Goal: Contribute content

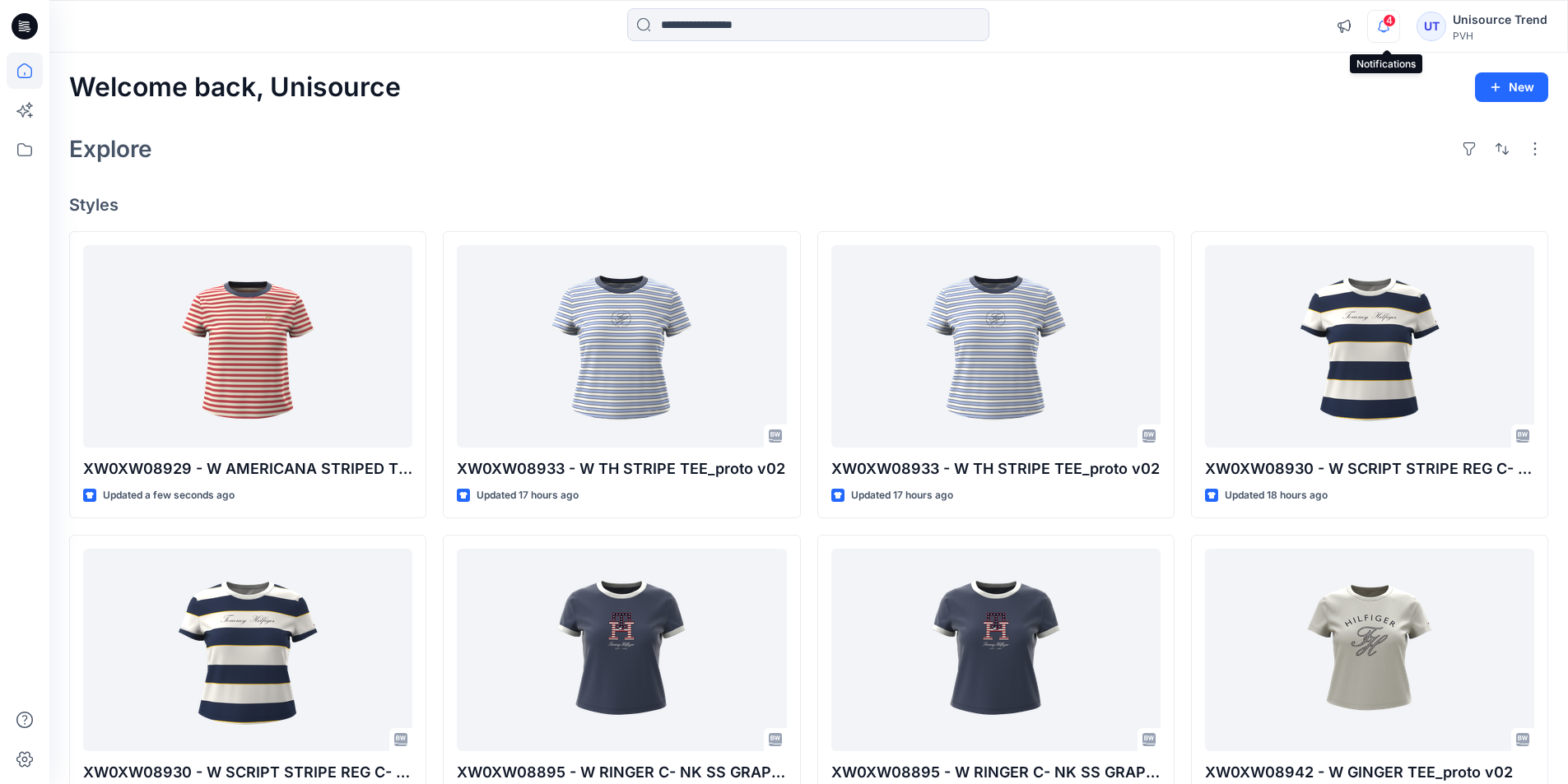
click at [1379, 31] on icon "button" at bounding box center [1383, 26] width 31 height 33
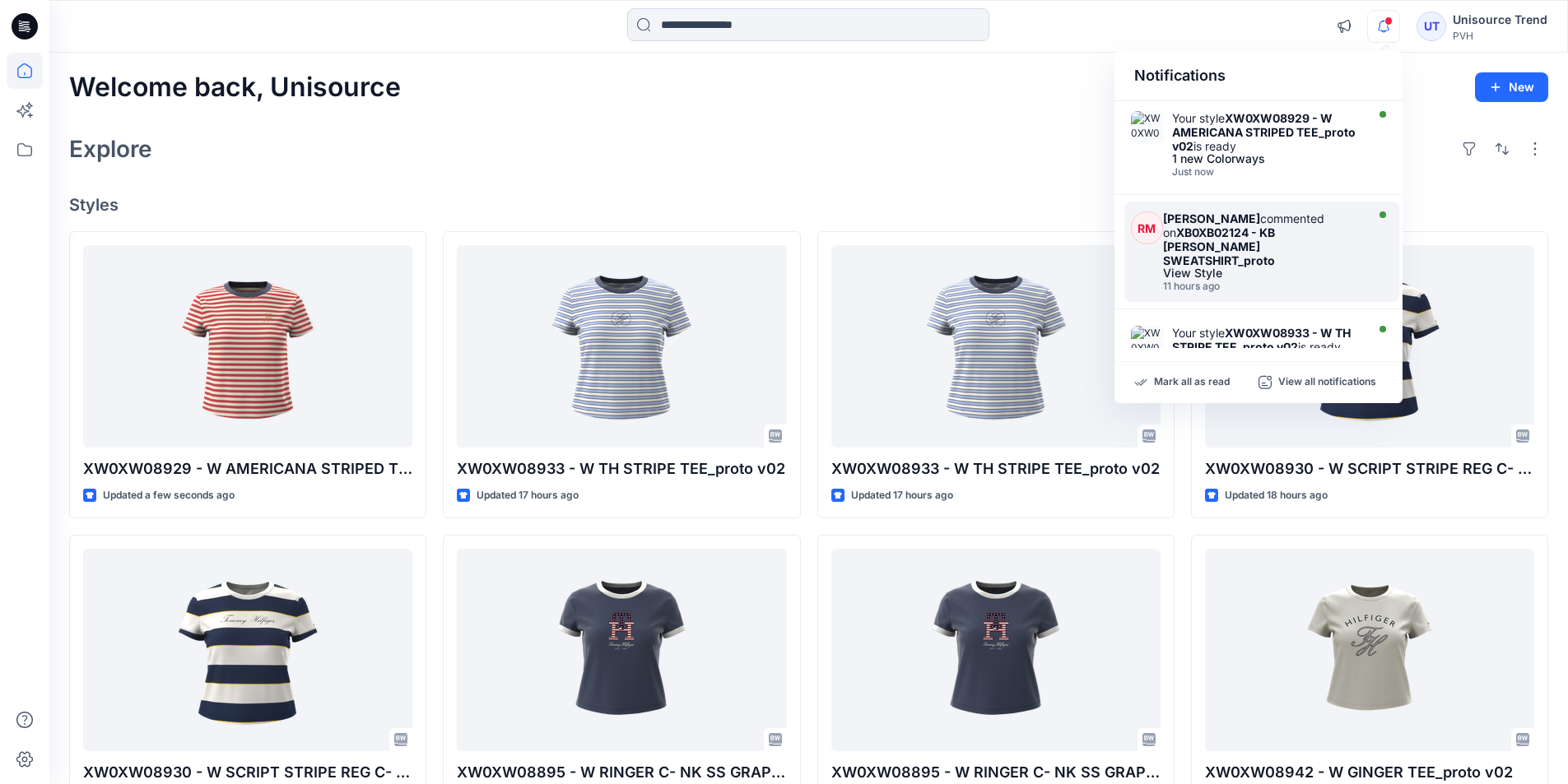
click at [1275, 231] on strong "XB0XB02124 - KB [PERSON_NAME] SWEATSHIRT_proto" at bounding box center [1218, 247] width 112 height 42
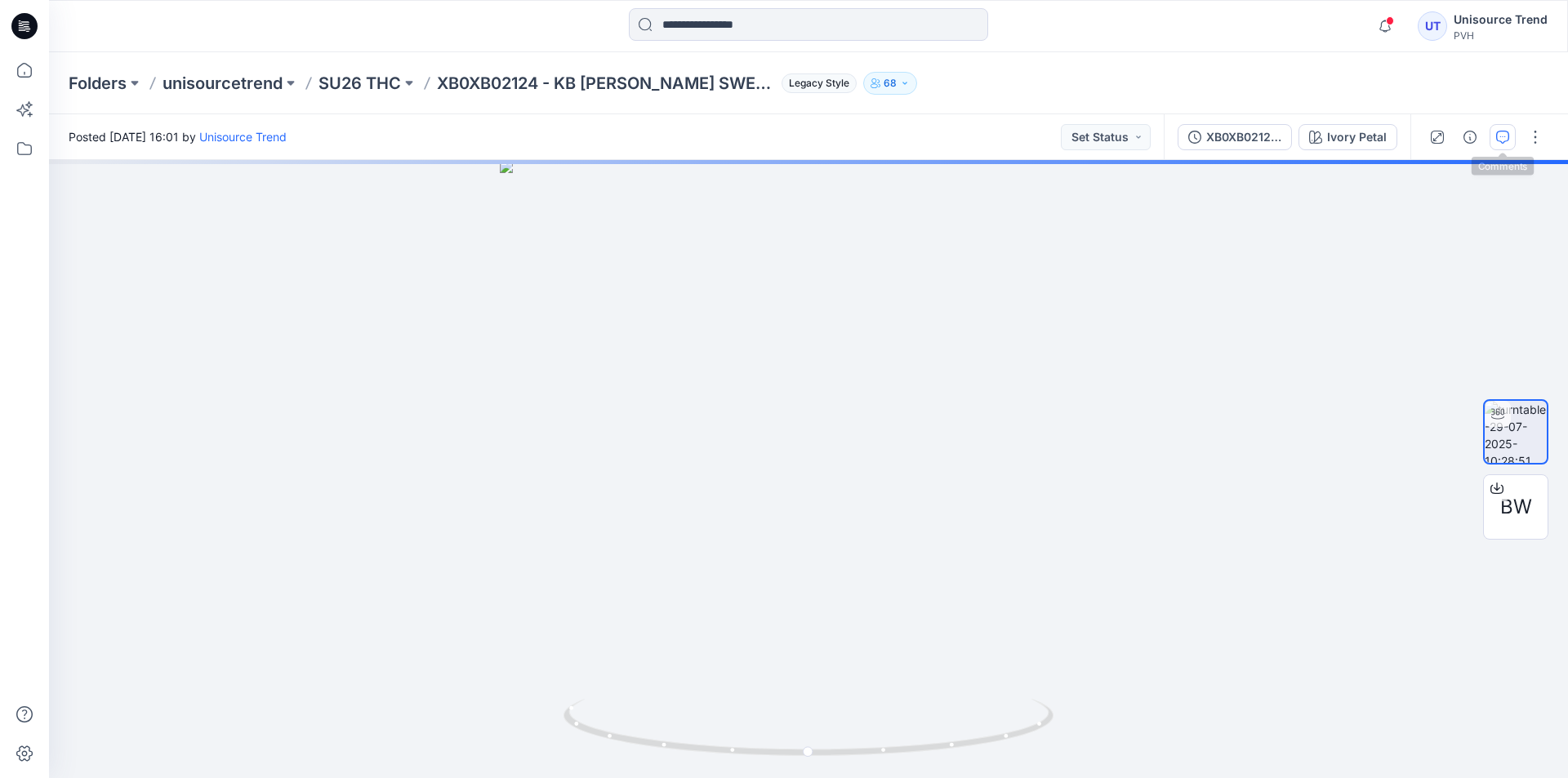
click at [1507, 137] on icon "button" at bounding box center [1502, 137] width 13 height 13
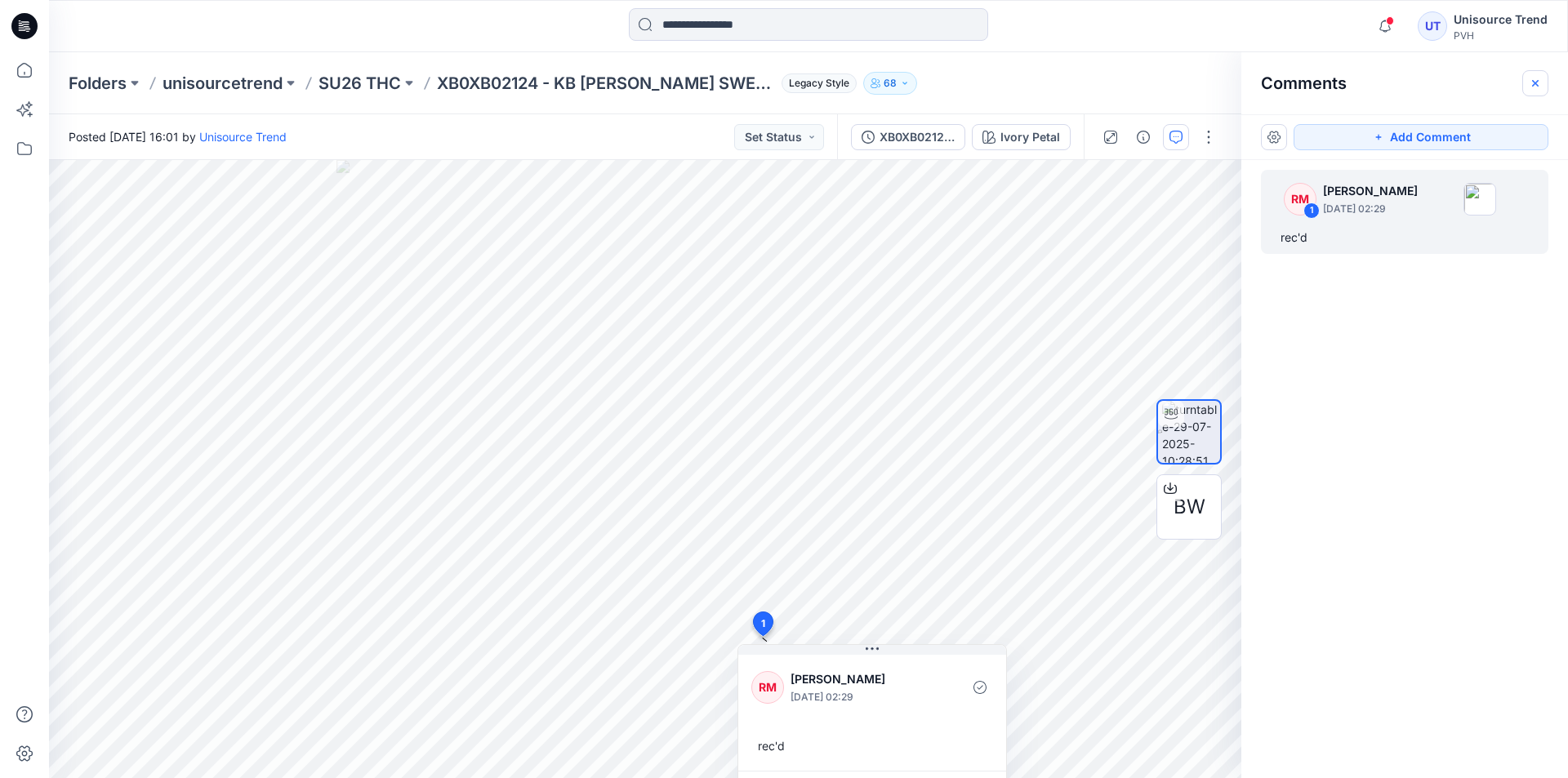
click at [1528, 83] on icon "button" at bounding box center [1535, 82] width 13 height 13
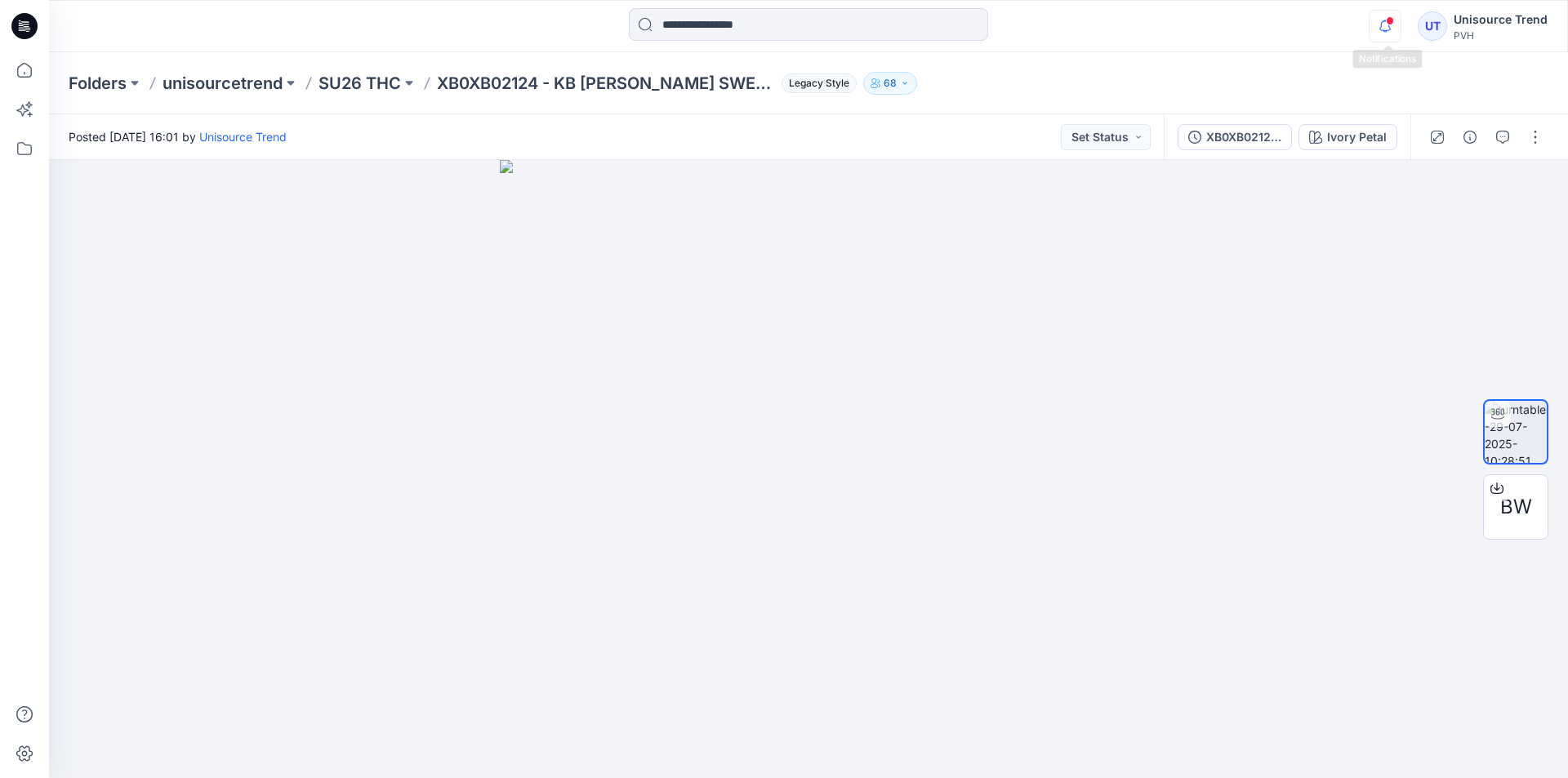
click at [1389, 33] on icon "button" at bounding box center [1385, 26] width 31 height 33
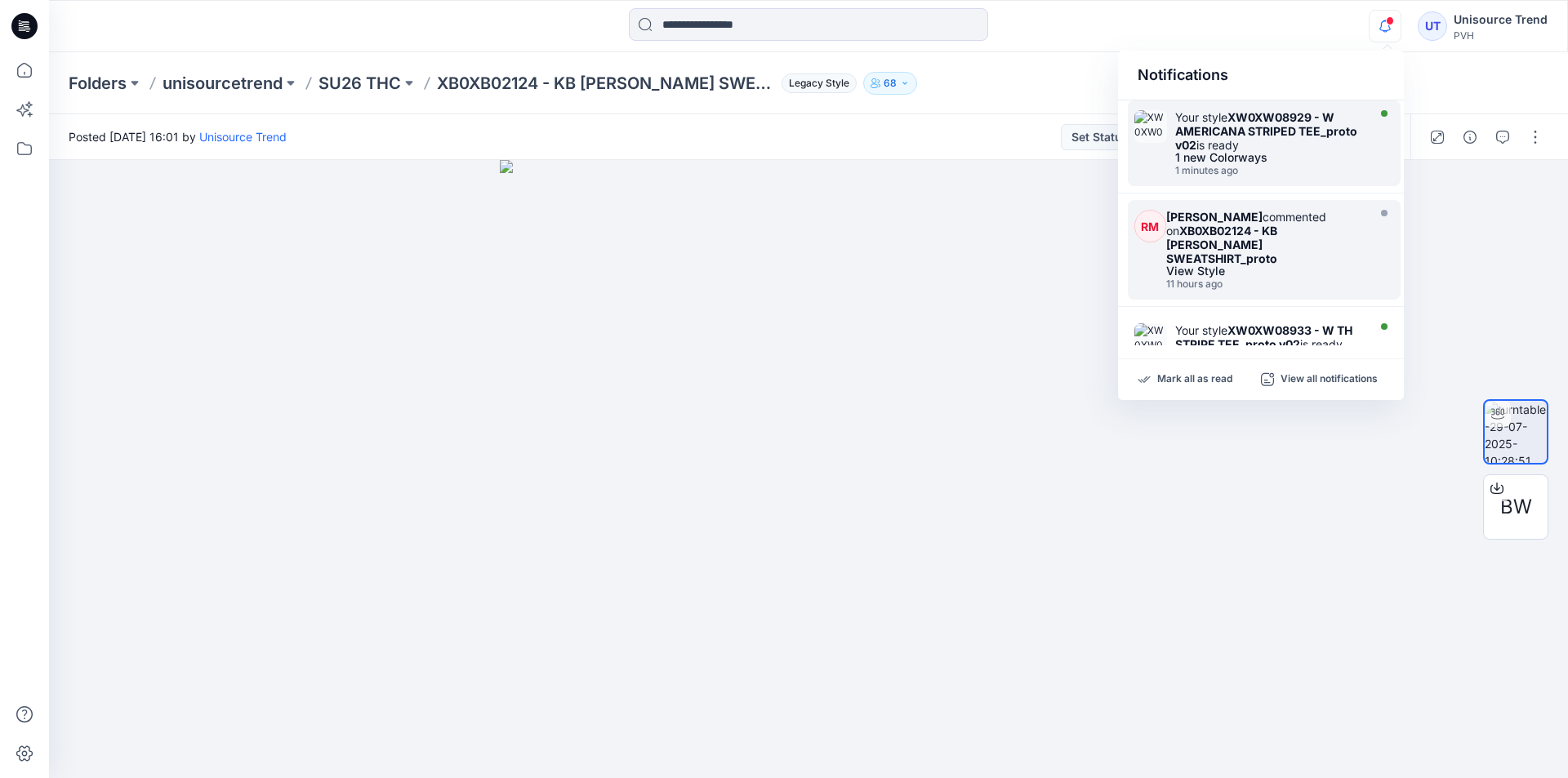
click at [1307, 163] on div "Your style XW0XW08929 - W AMERICANA STRIPED TEE_proto v02 is ready 1 new Colorw…" at bounding box center [1273, 143] width 196 height 66
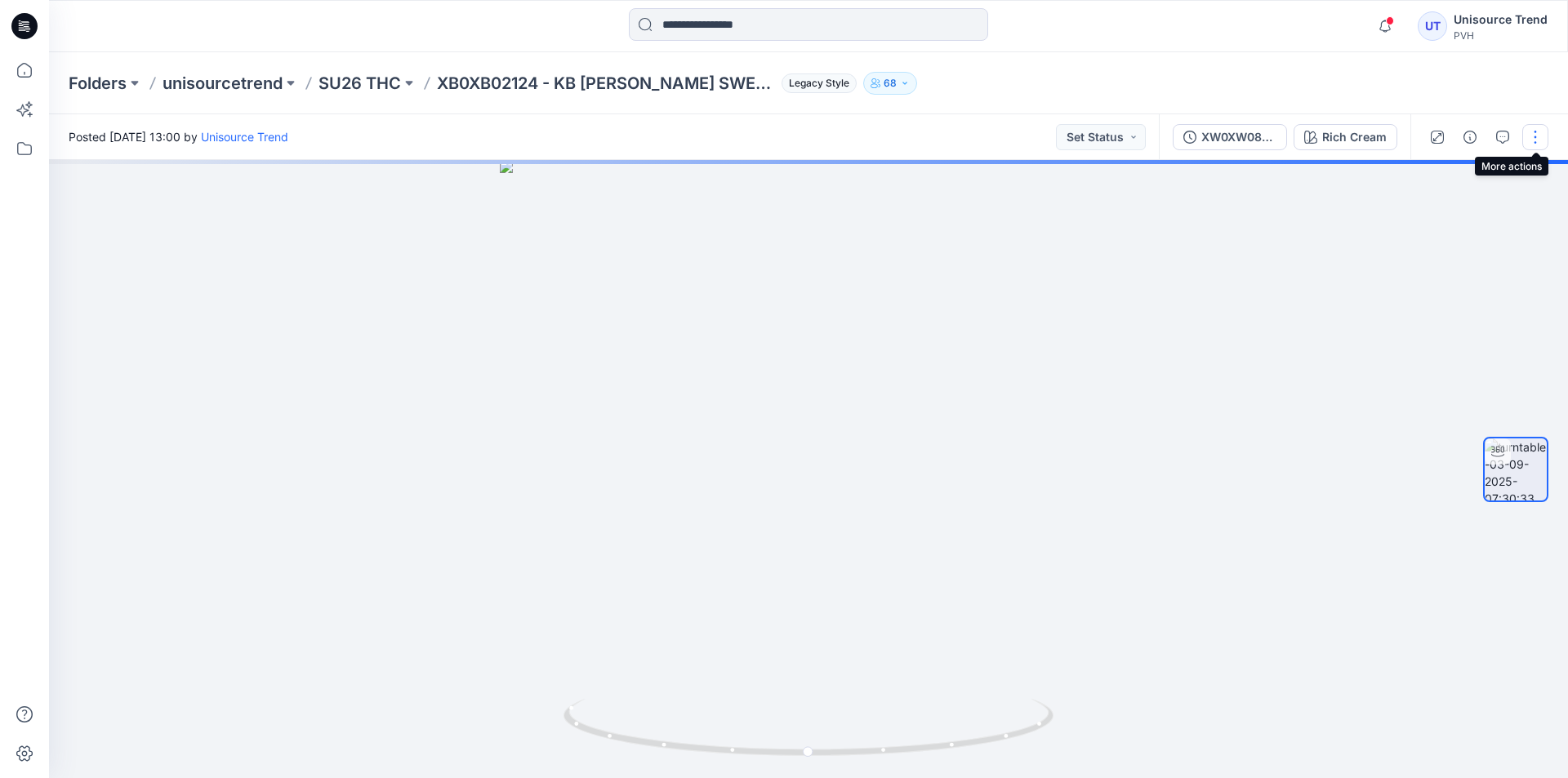
click at [1528, 142] on button "button" at bounding box center [1535, 137] width 26 height 26
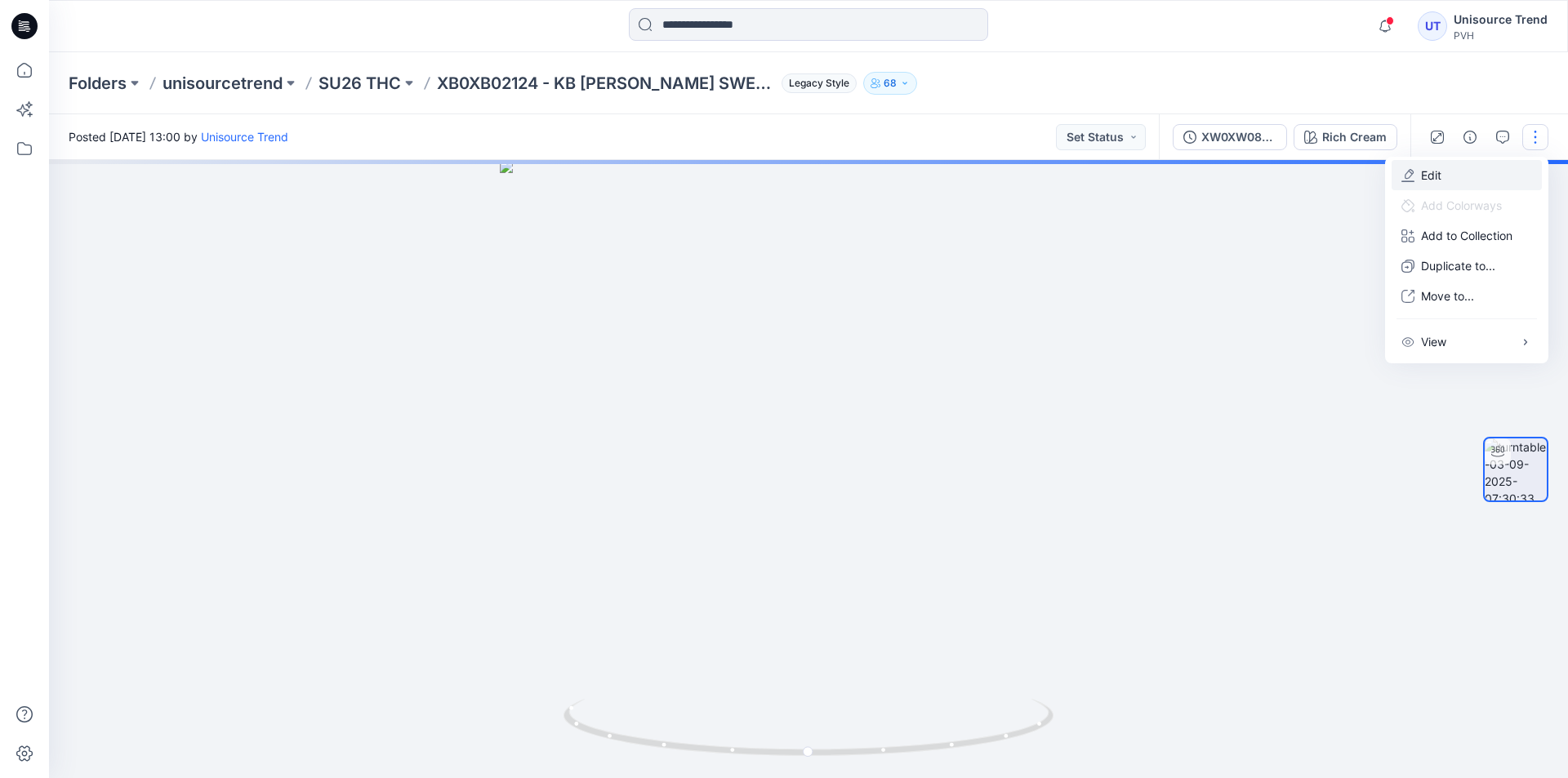
click at [1482, 183] on button "Edit" at bounding box center [1466, 174] width 150 height 30
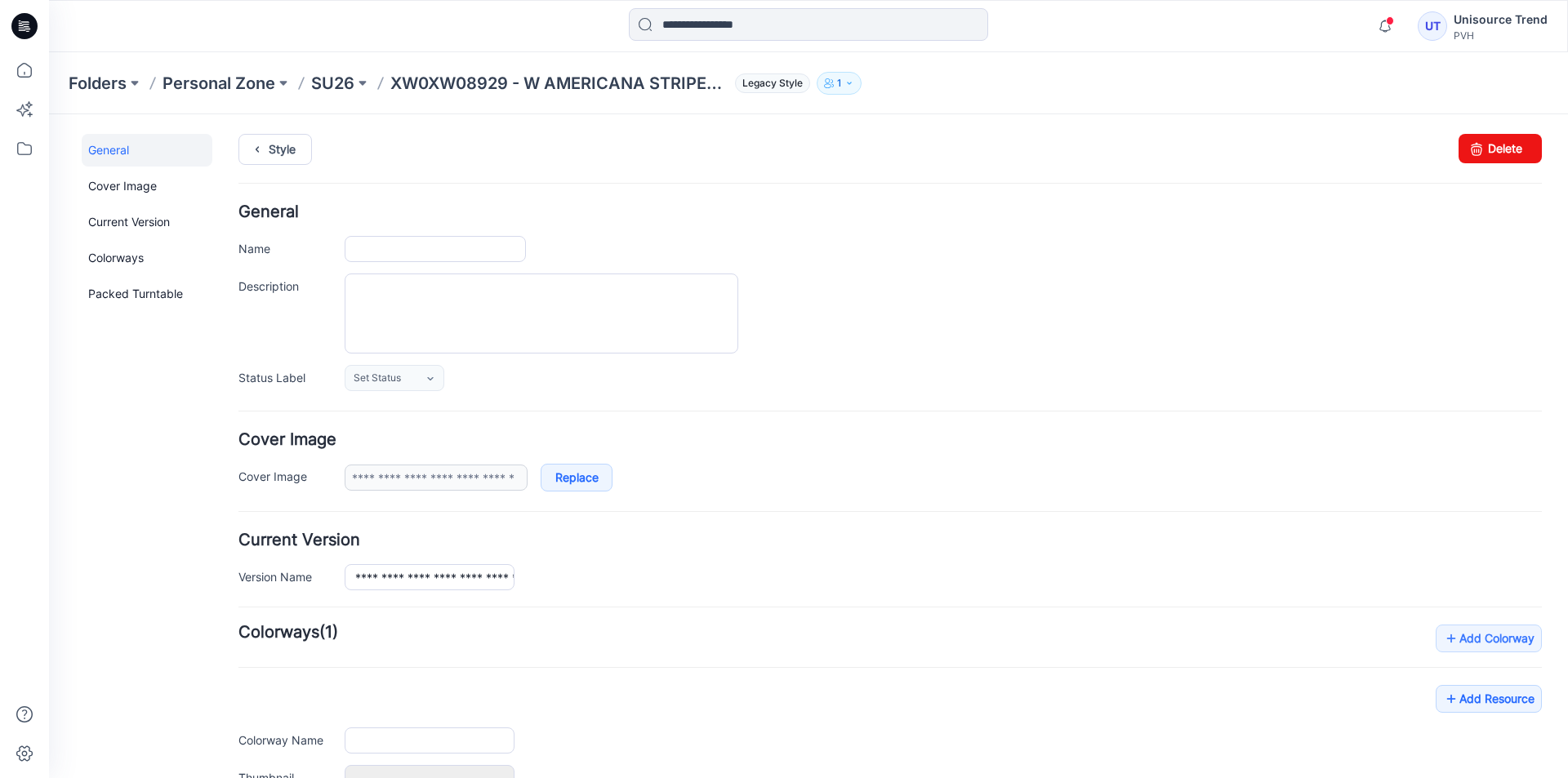
type input "**********"
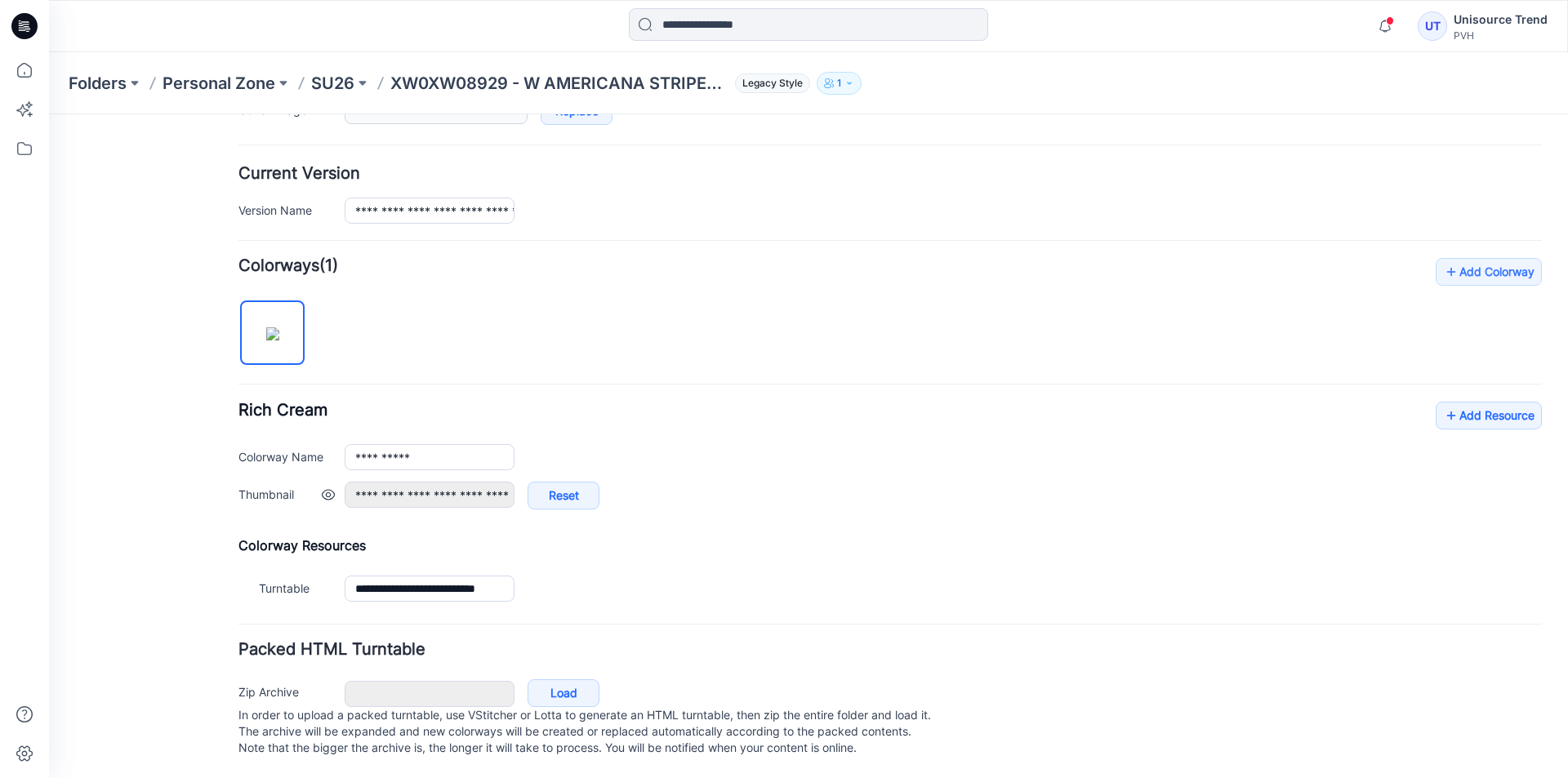
scroll to position [383, 0]
click at [1479, 402] on link "Add Resource" at bounding box center [1489, 416] width 106 height 27
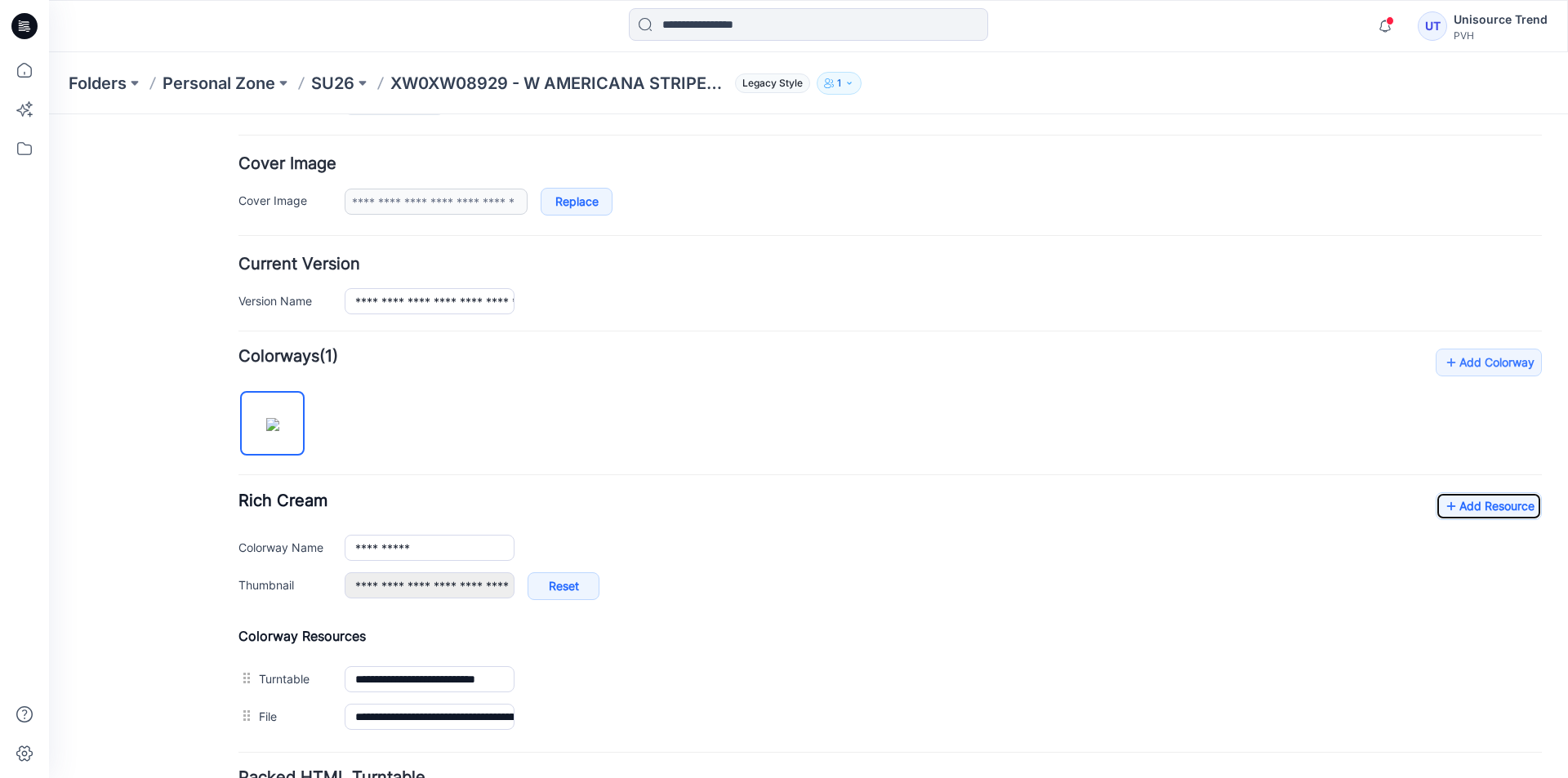
scroll to position [0, 0]
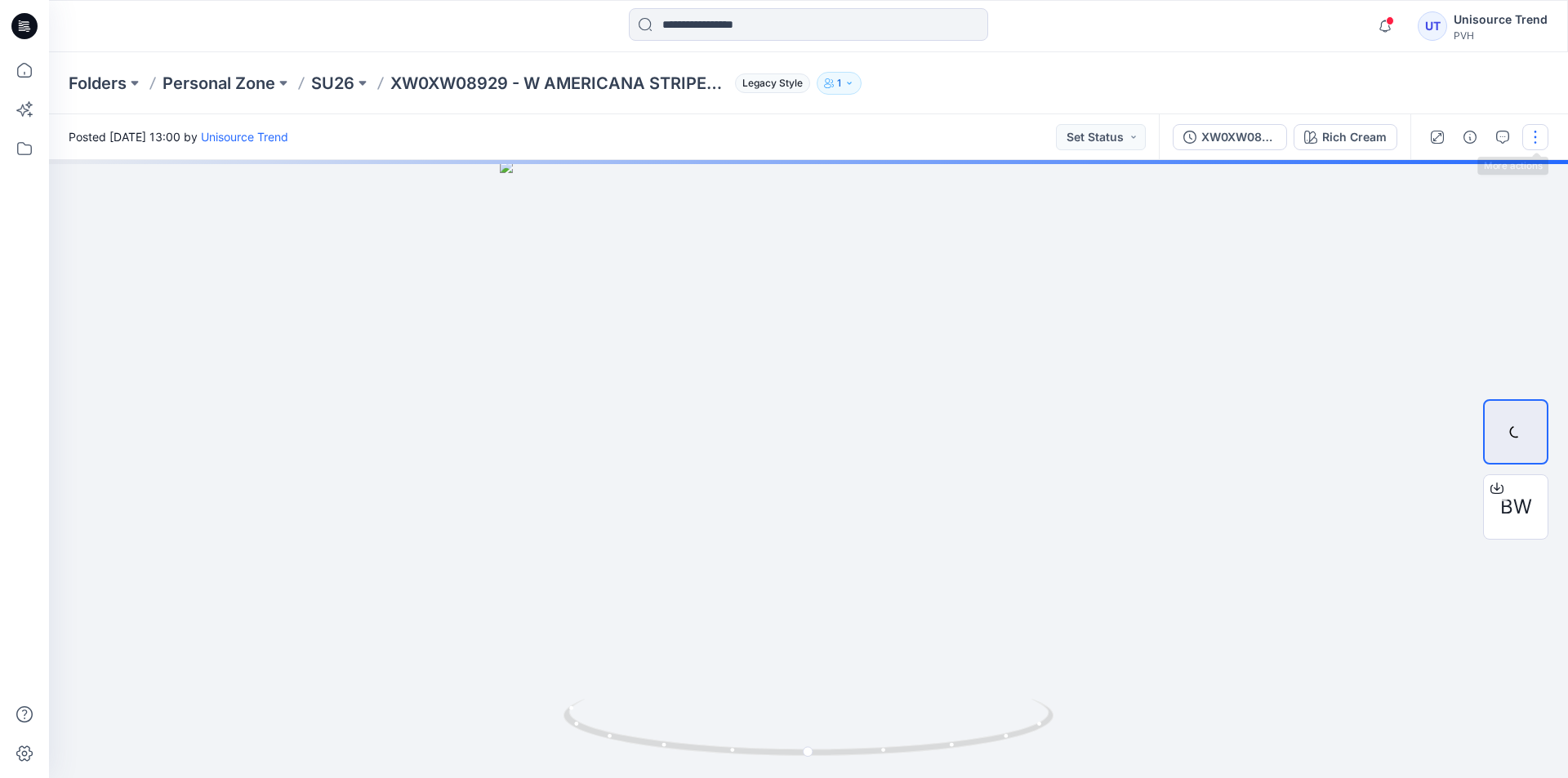
click at [1526, 139] on button "button" at bounding box center [1535, 137] width 26 height 26
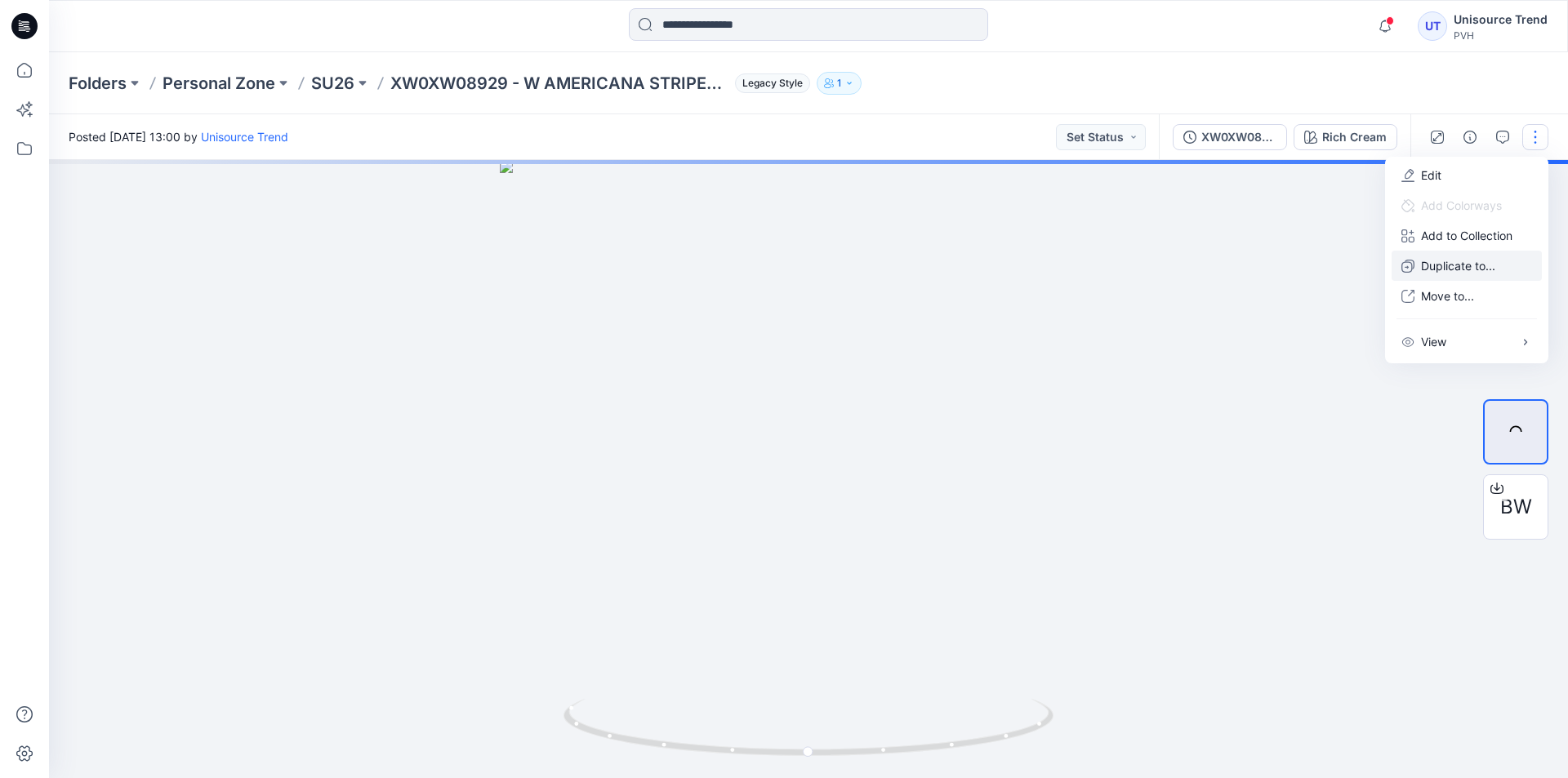
click at [1461, 265] on p "Duplicate to..." at bounding box center [1458, 266] width 75 height 17
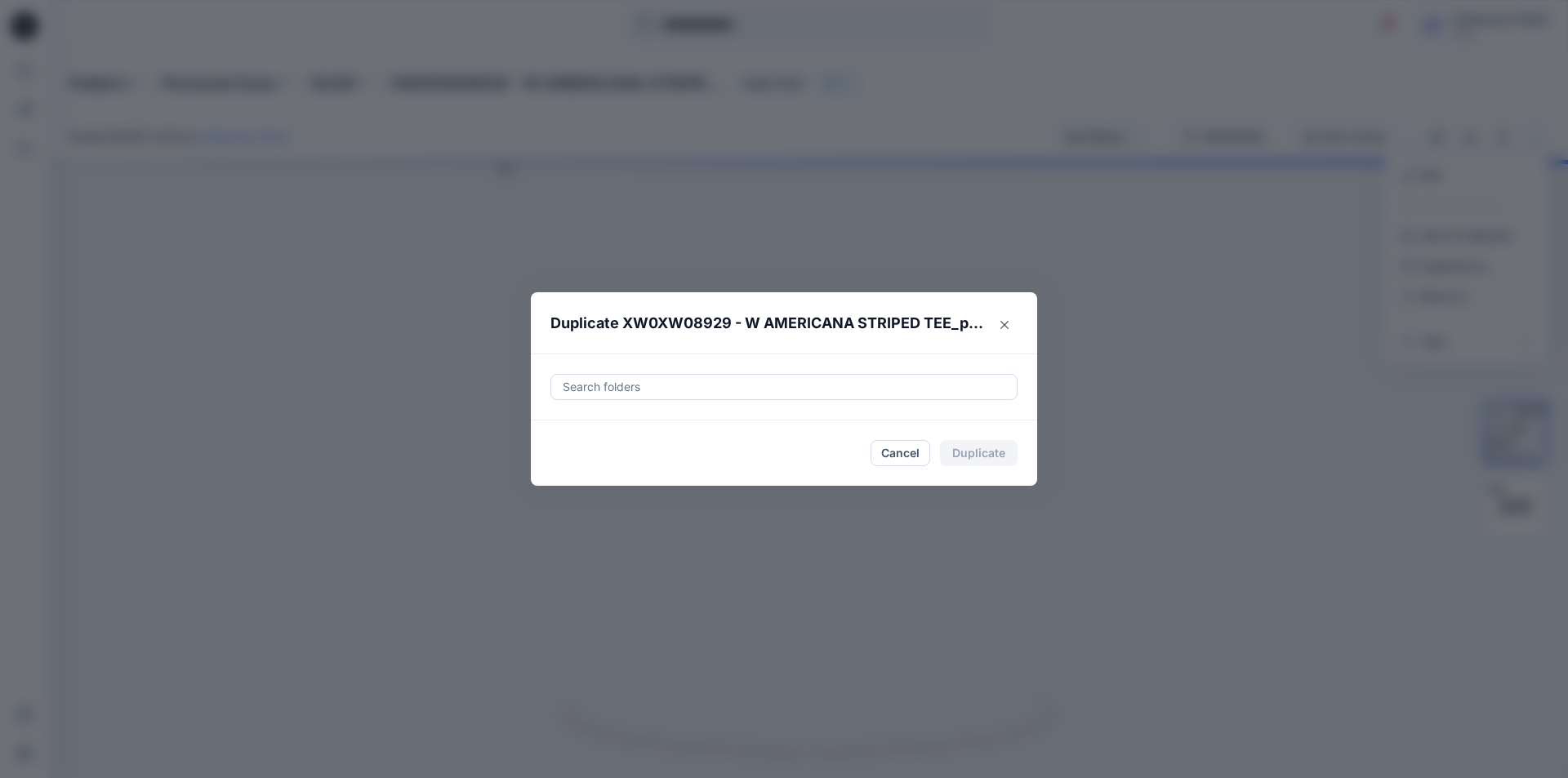
click at [810, 372] on div "Search folders" at bounding box center [784, 387] width 507 height 67
click at [800, 376] on div "Search folders" at bounding box center [784, 386] width 465 height 25
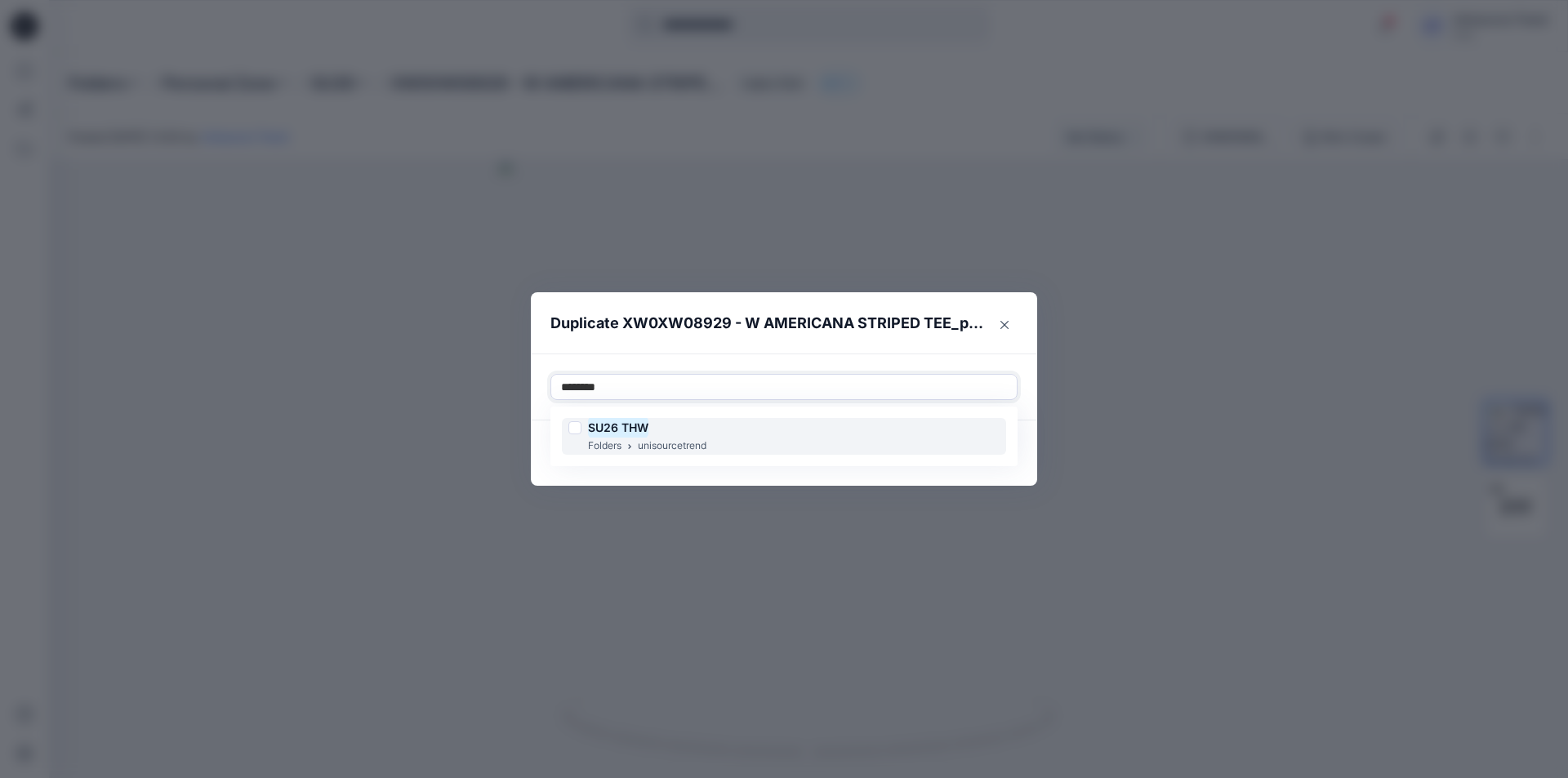
click at [581, 432] on div "SU26 THW" at bounding box center [637, 428] width 138 height 20
type input "********"
click at [538, 480] on footer "Cancel Duplicate" at bounding box center [784, 453] width 507 height 65
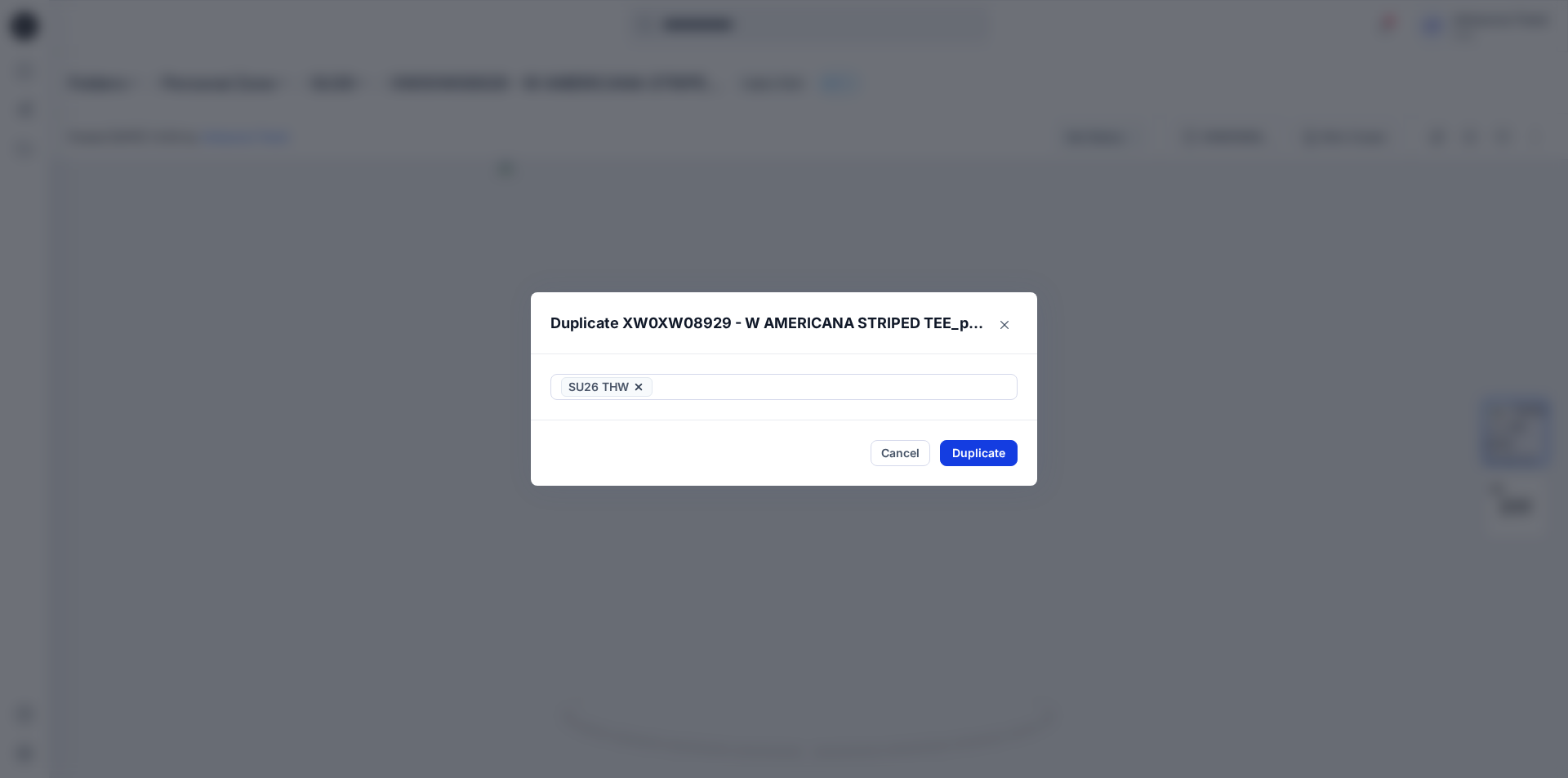
click at [986, 458] on button "Duplicate" at bounding box center [979, 453] width 77 height 26
click at [986, 458] on button "Close" at bounding box center [991, 454] width 53 height 26
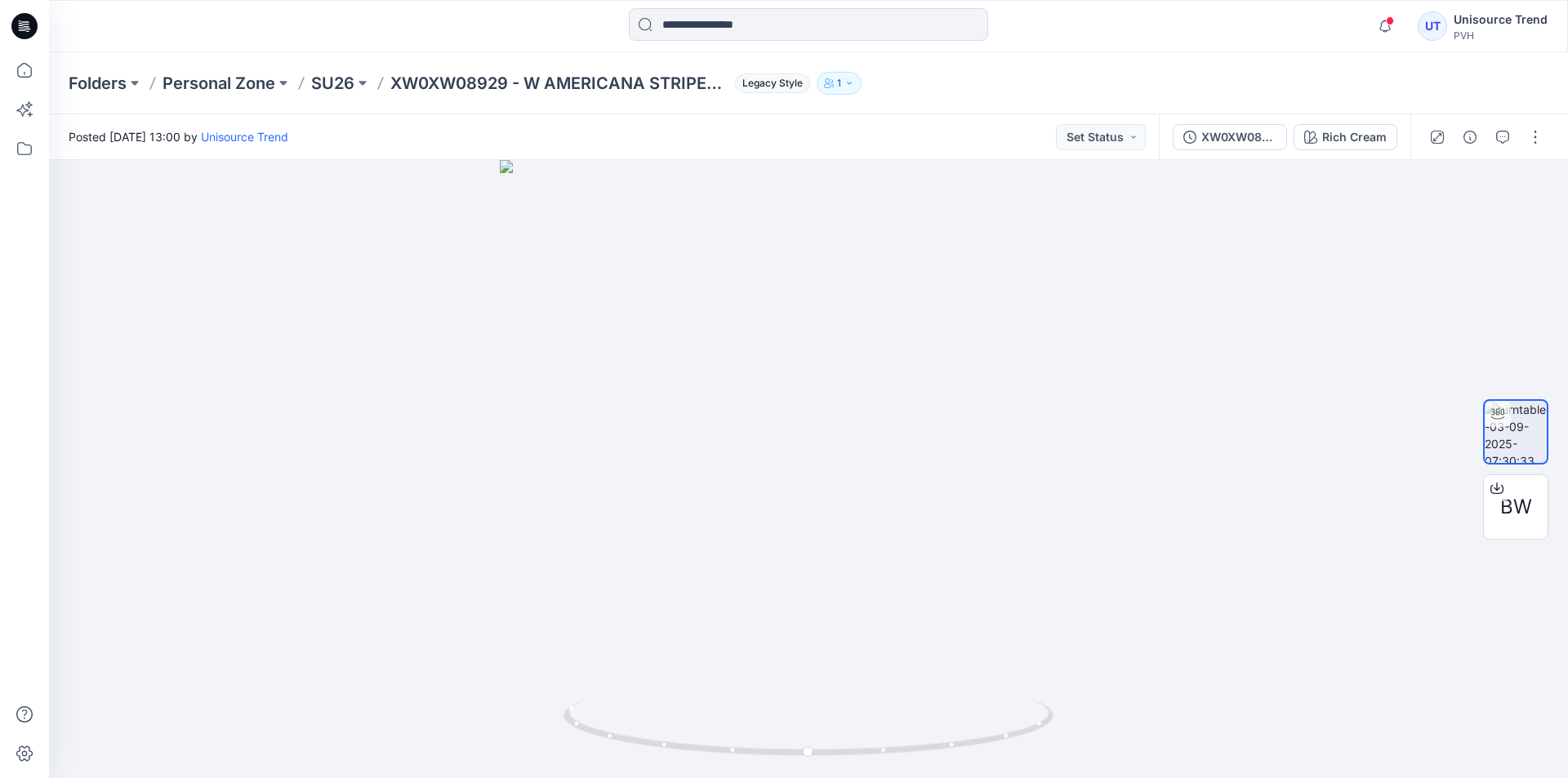
click at [11, 27] on icon at bounding box center [24, 26] width 26 height 52
